Goal: Transaction & Acquisition: Purchase product/service

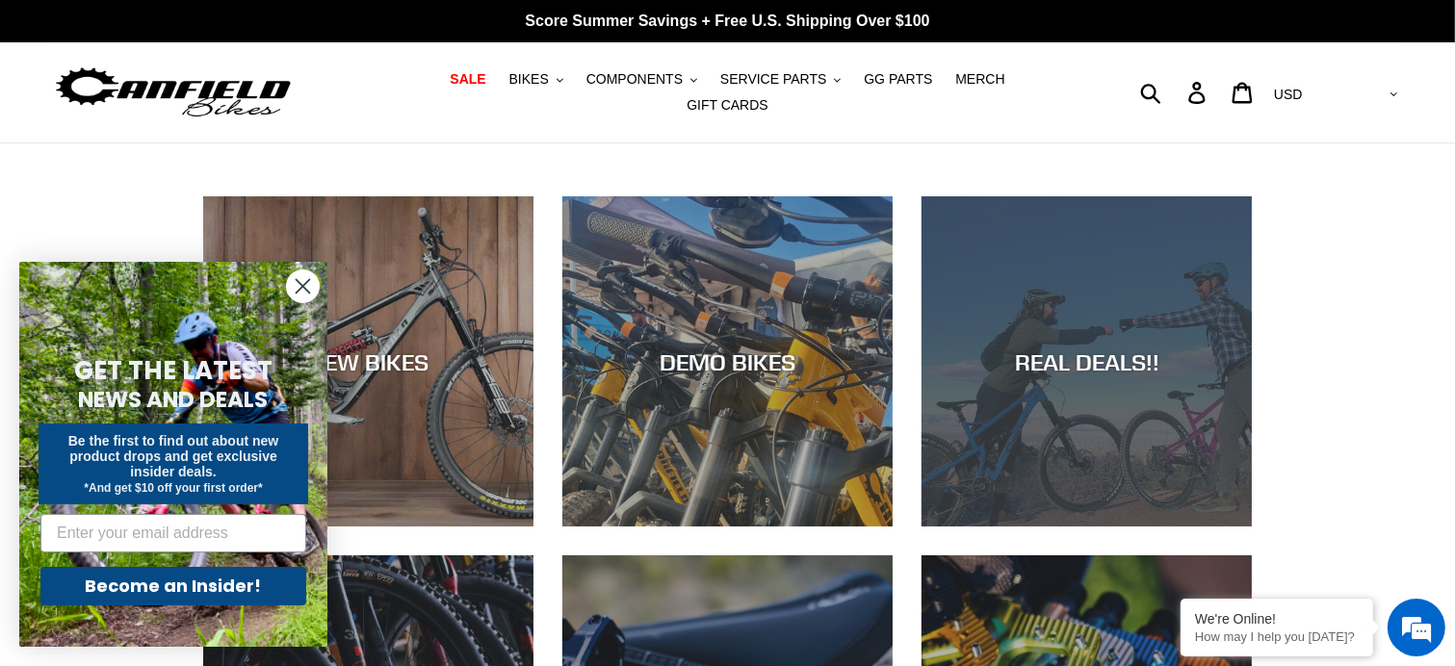
click at [1085, 348] on div "REAL DEALS!!" at bounding box center [1086, 362] width 330 height 28
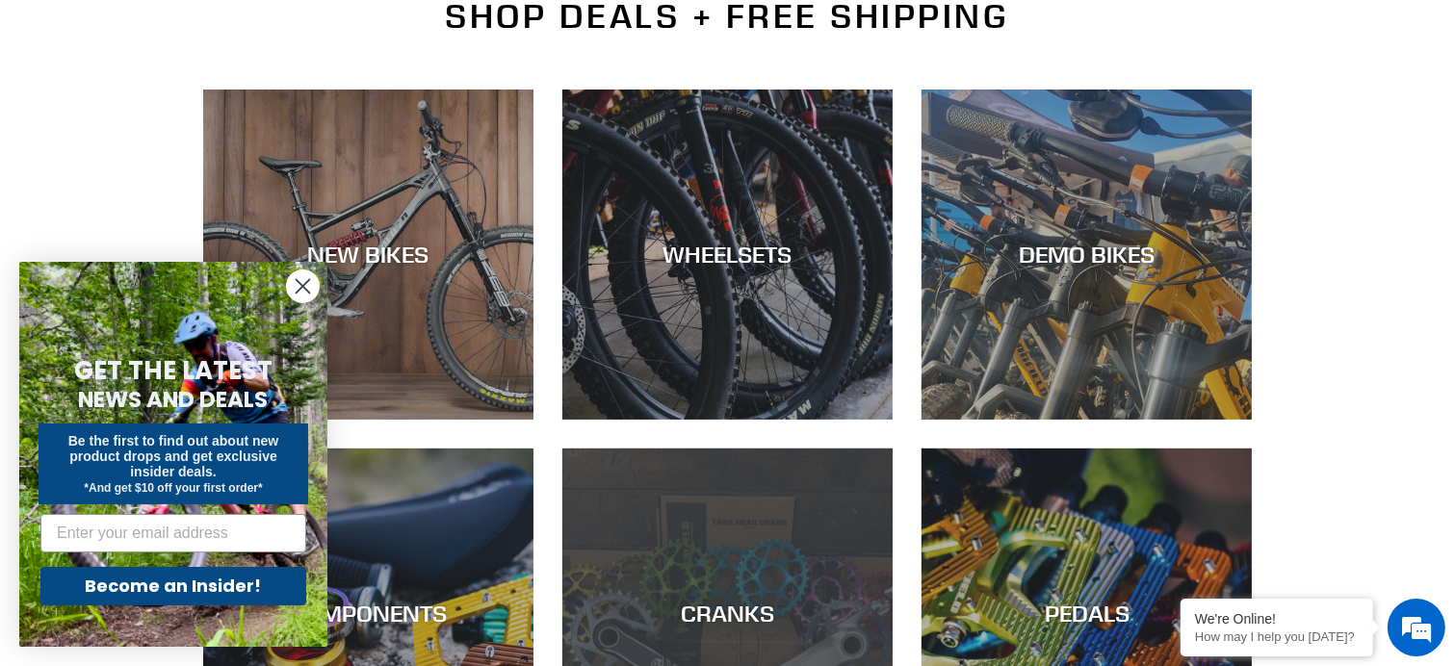
scroll to position [674, 0]
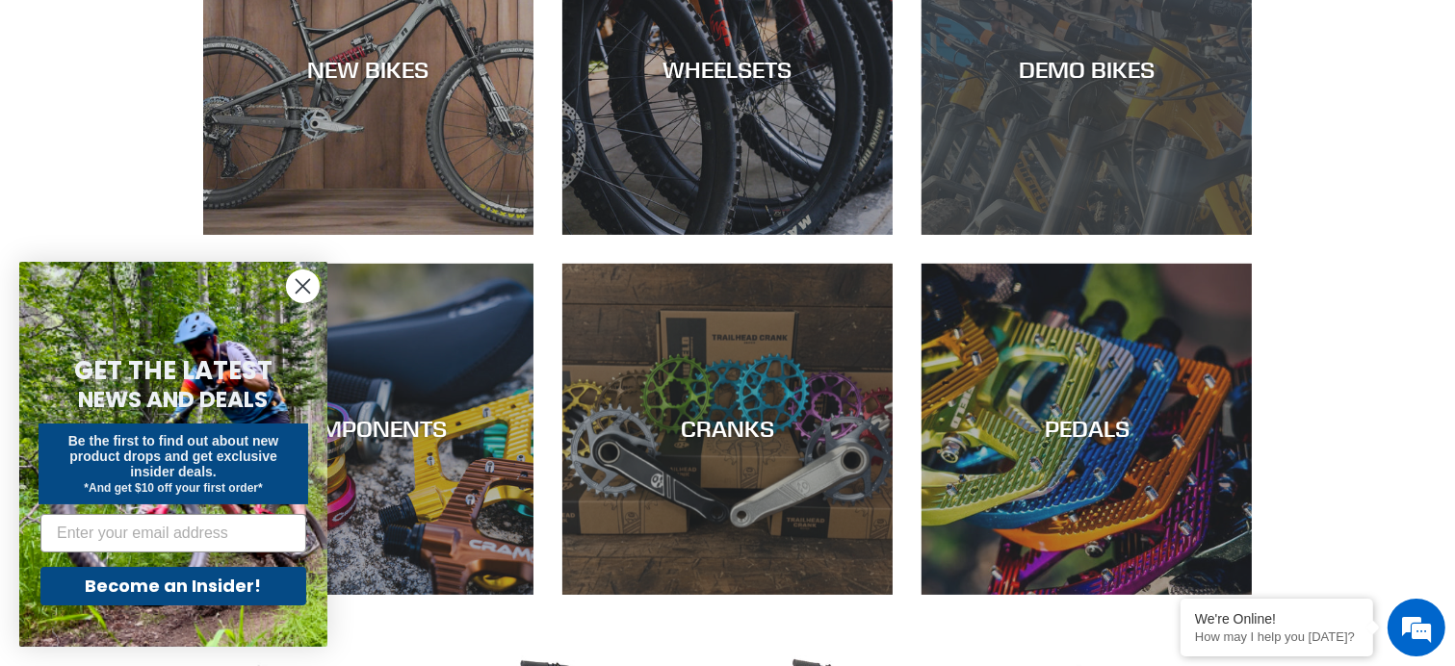
click at [1113, 235] on div "DEMO BIKES" at bounding box center [1086, 235] width 330 height 0
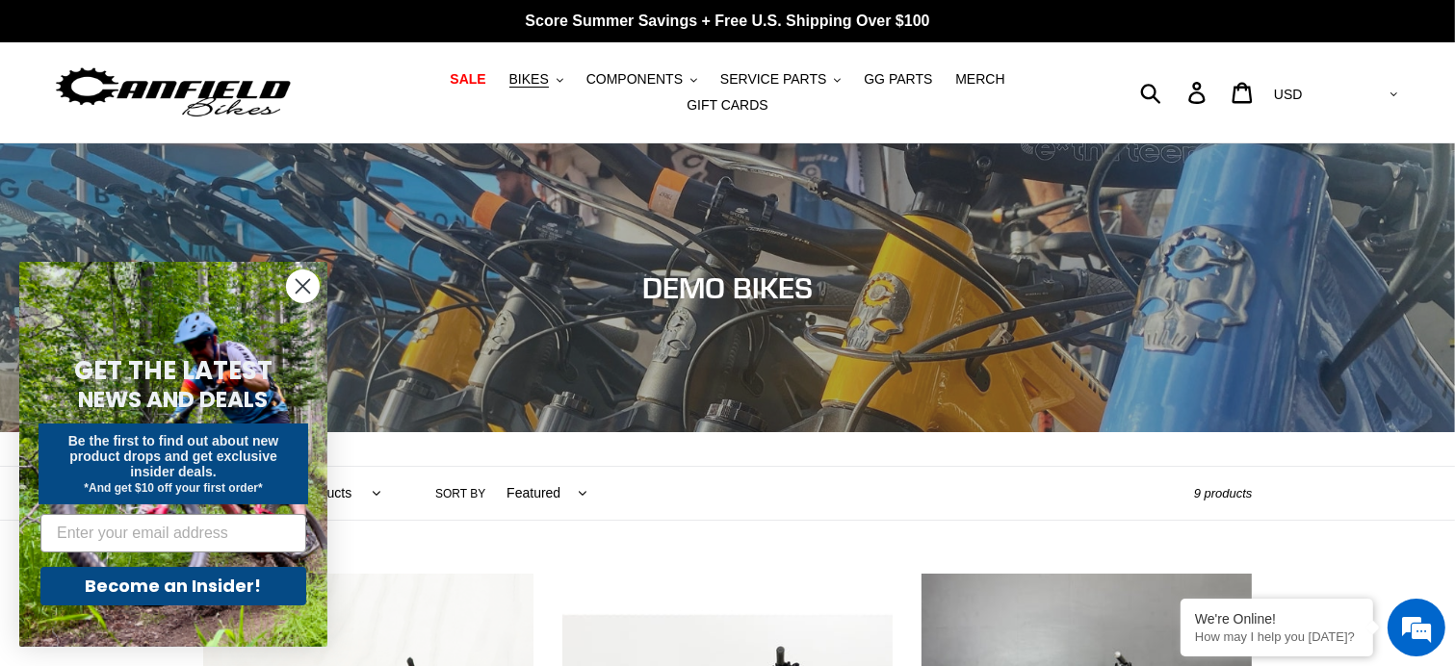
click at [311, 292] on circle "Close dialog" at bounding box center [303, 286] width 32 height 32
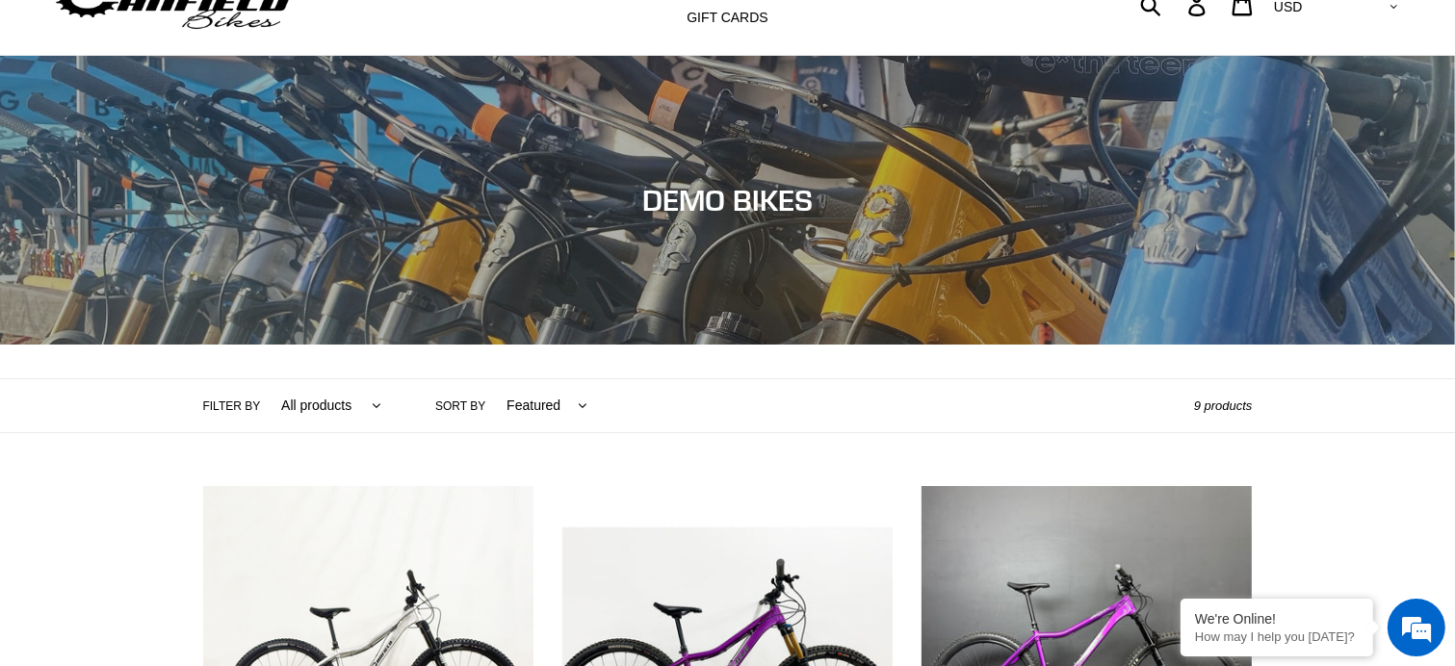
scroll to position [61, 0]
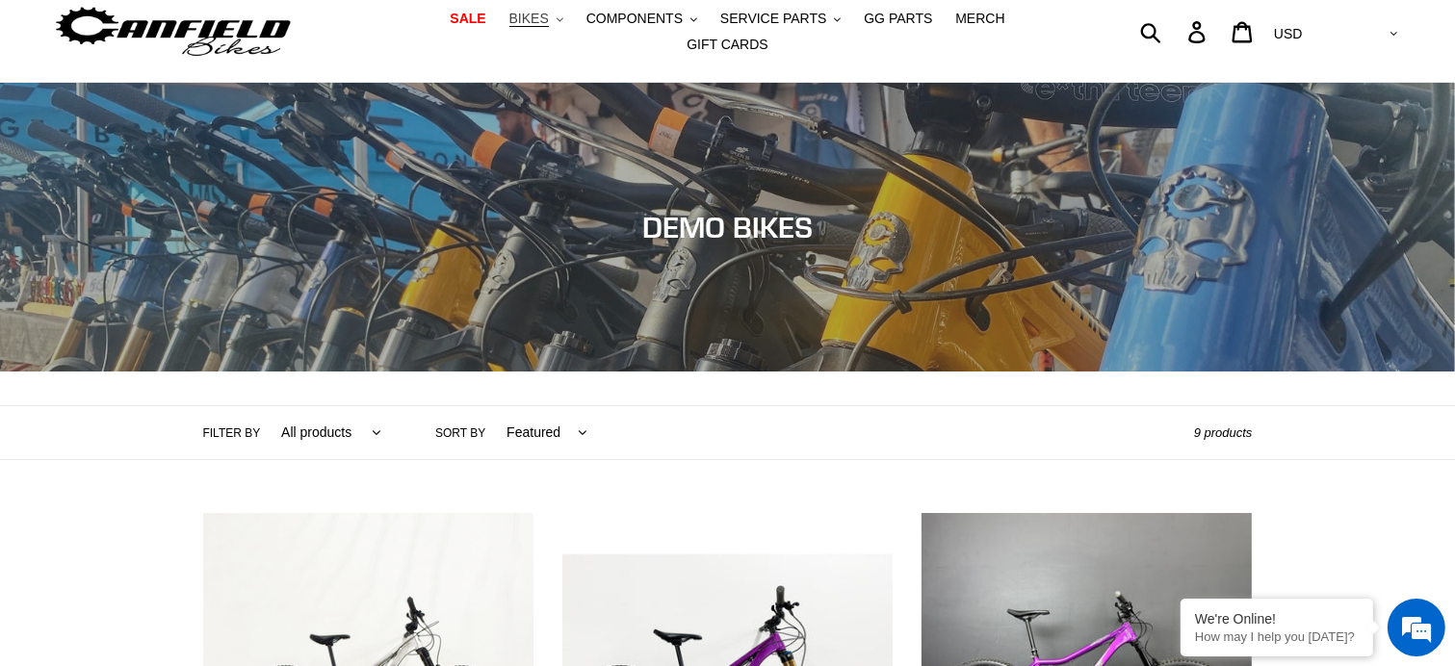
click at [509, 26] on span "BIKES" at bounding box center [528, 19] width 39 height 16
click at [589, 27] on span "COMPONENTS" at bounding box center [634, 19] width 96 height 16
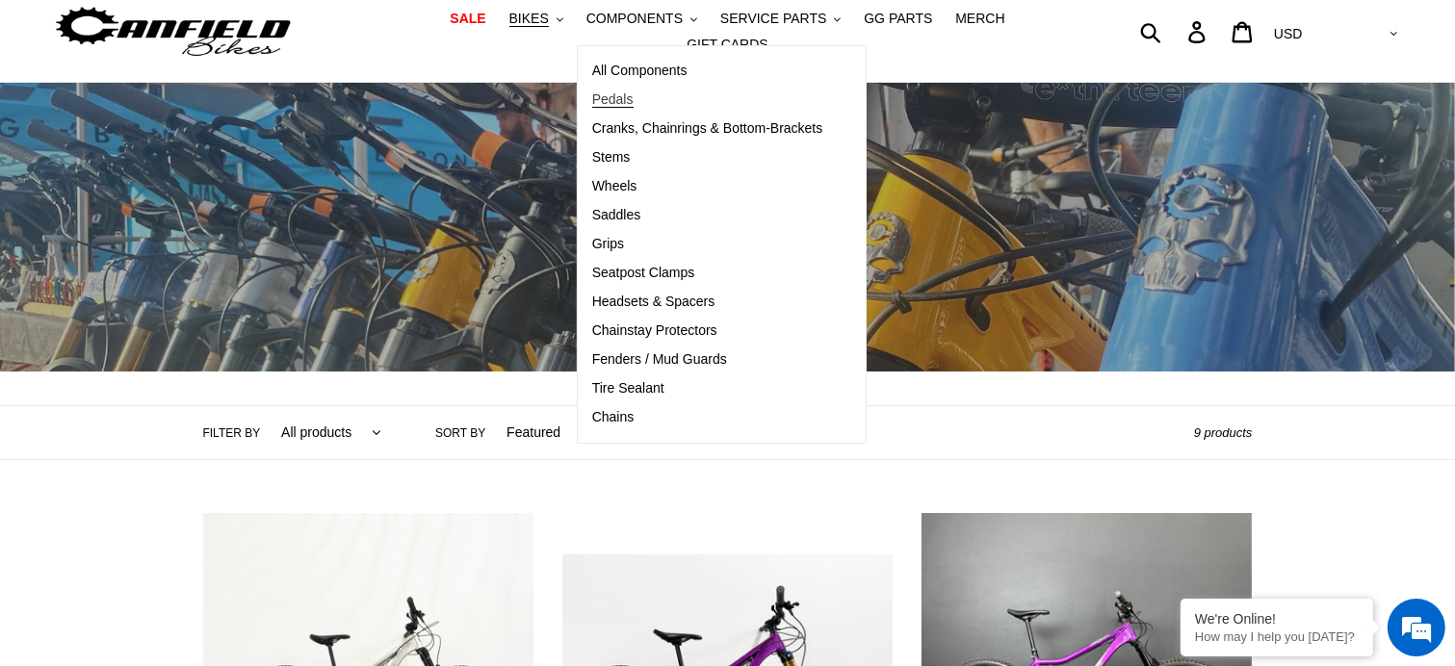
click at [592, 105] on span "Pedals" at bounding box center [612, 99] width 41 height 16
